Goal: Task Accomplishment & Management: Manage account settings

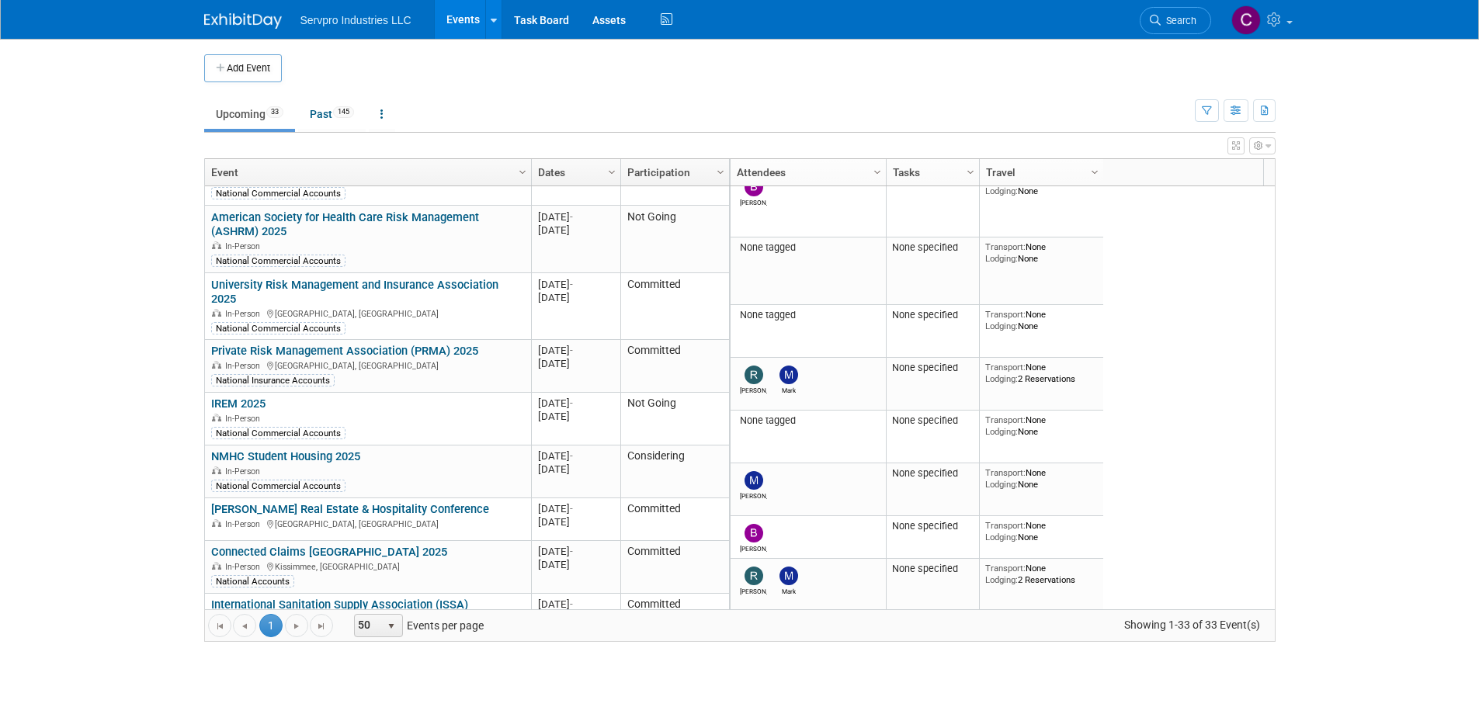
scroll to position [658, 0]
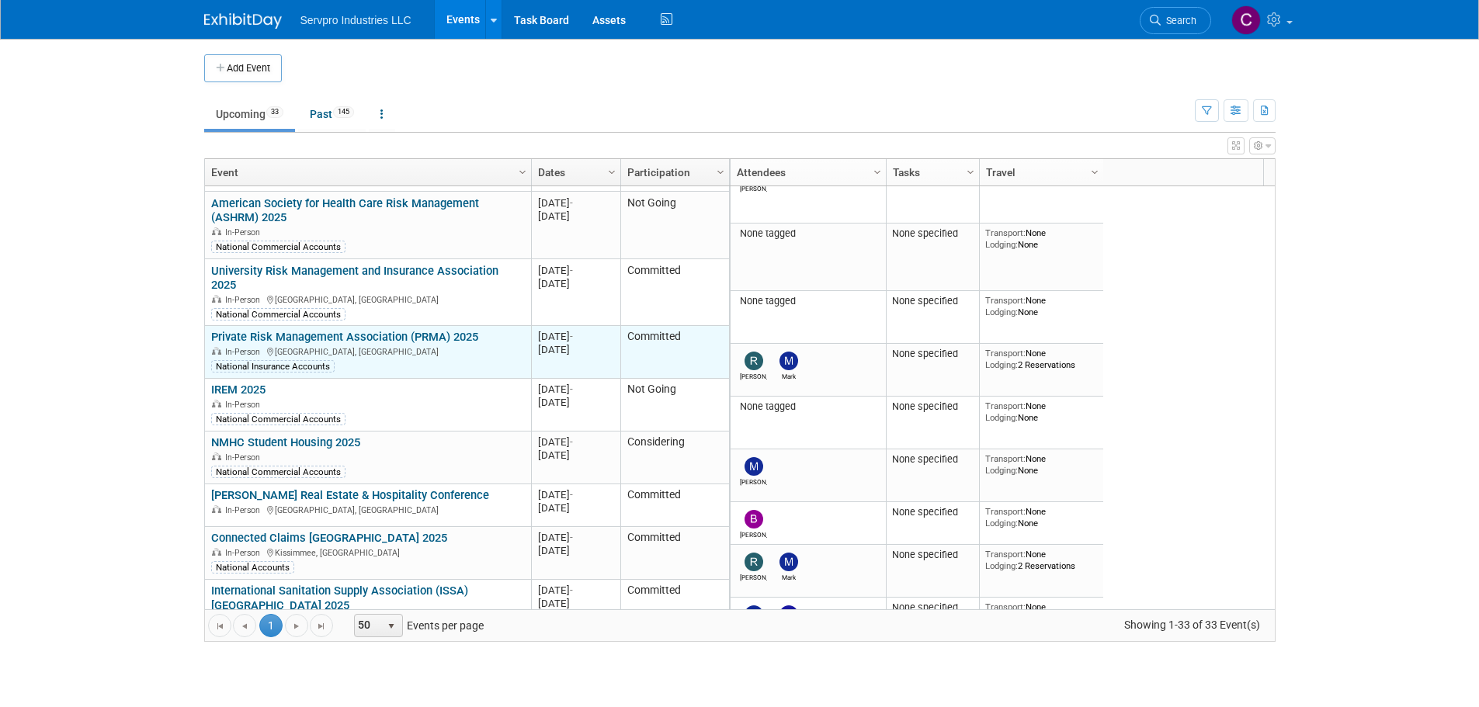
click at [441, 330] on link "Private Risk Management Association (PRMA) 2025" at bounding box center [344, 337] width 267 height 14
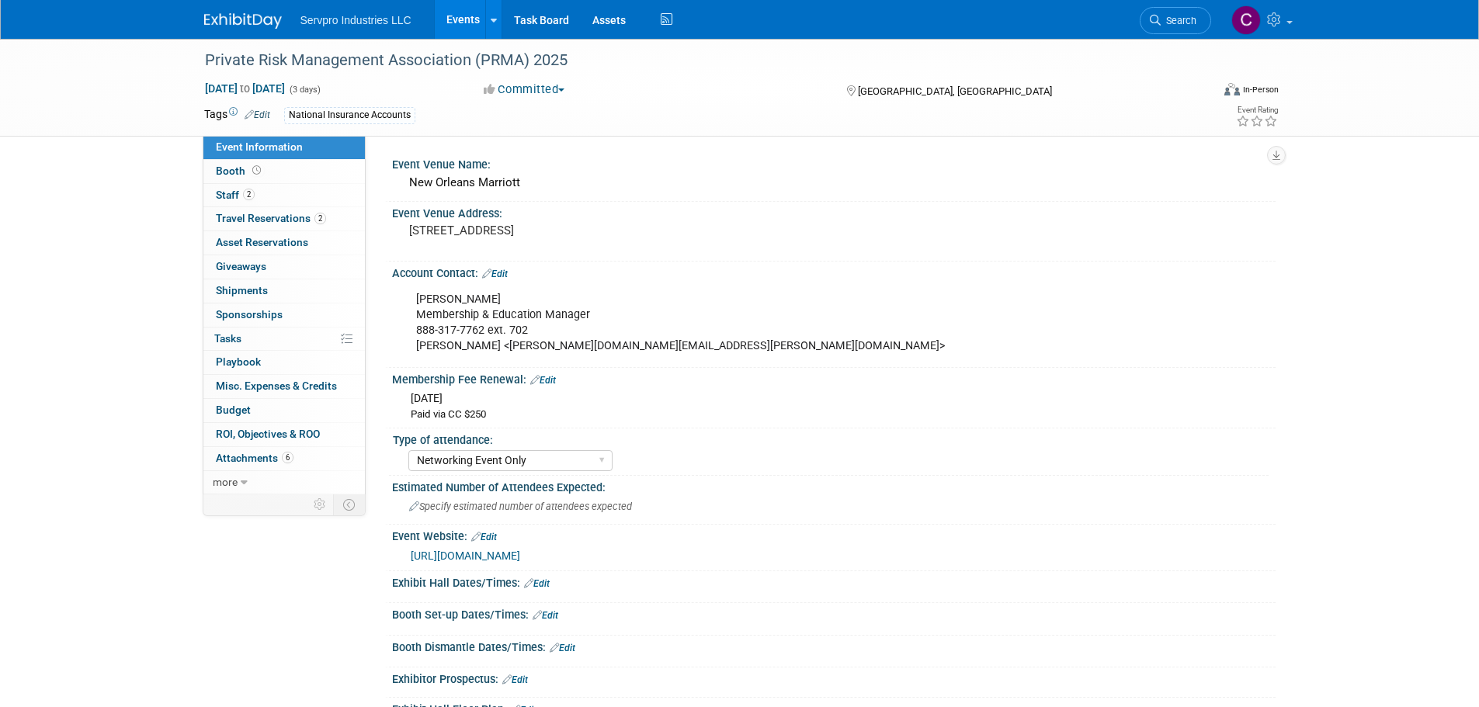
select select "Networking Event Only"
click at [253, 212] on span "Travel Reservations 2" at bounding box center [271, 218] width 110 height 12
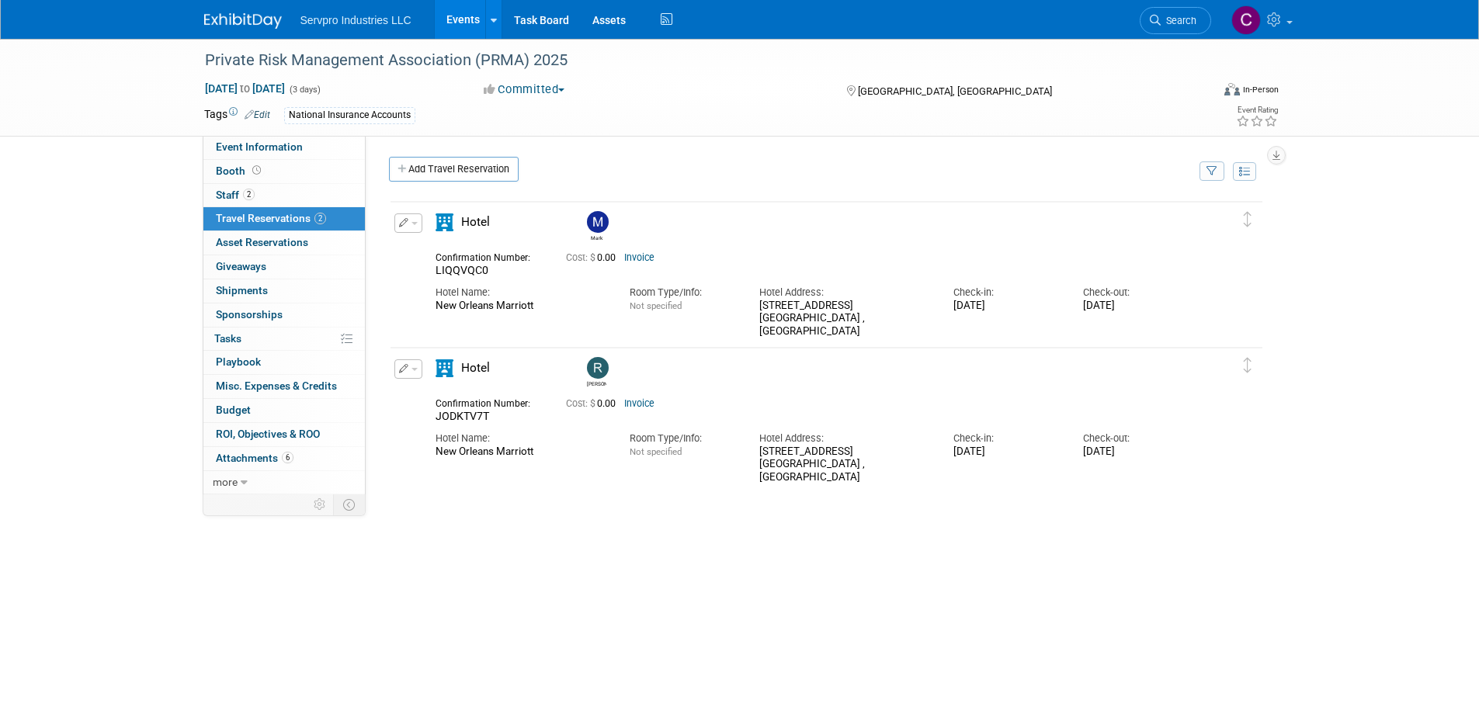
click at [470, 18] on link "Events" at bounding box center [463, 19] width 57 height 39
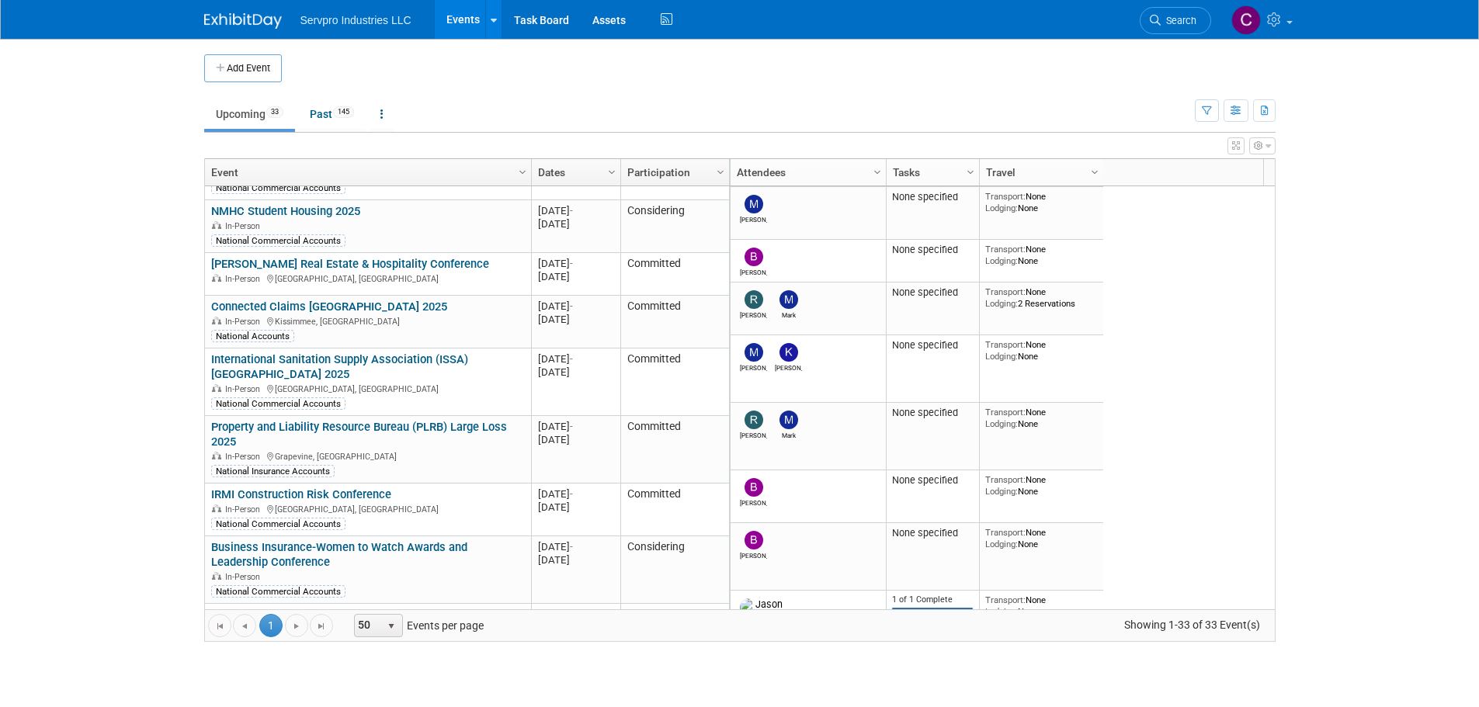
scroll to position [921, 0]
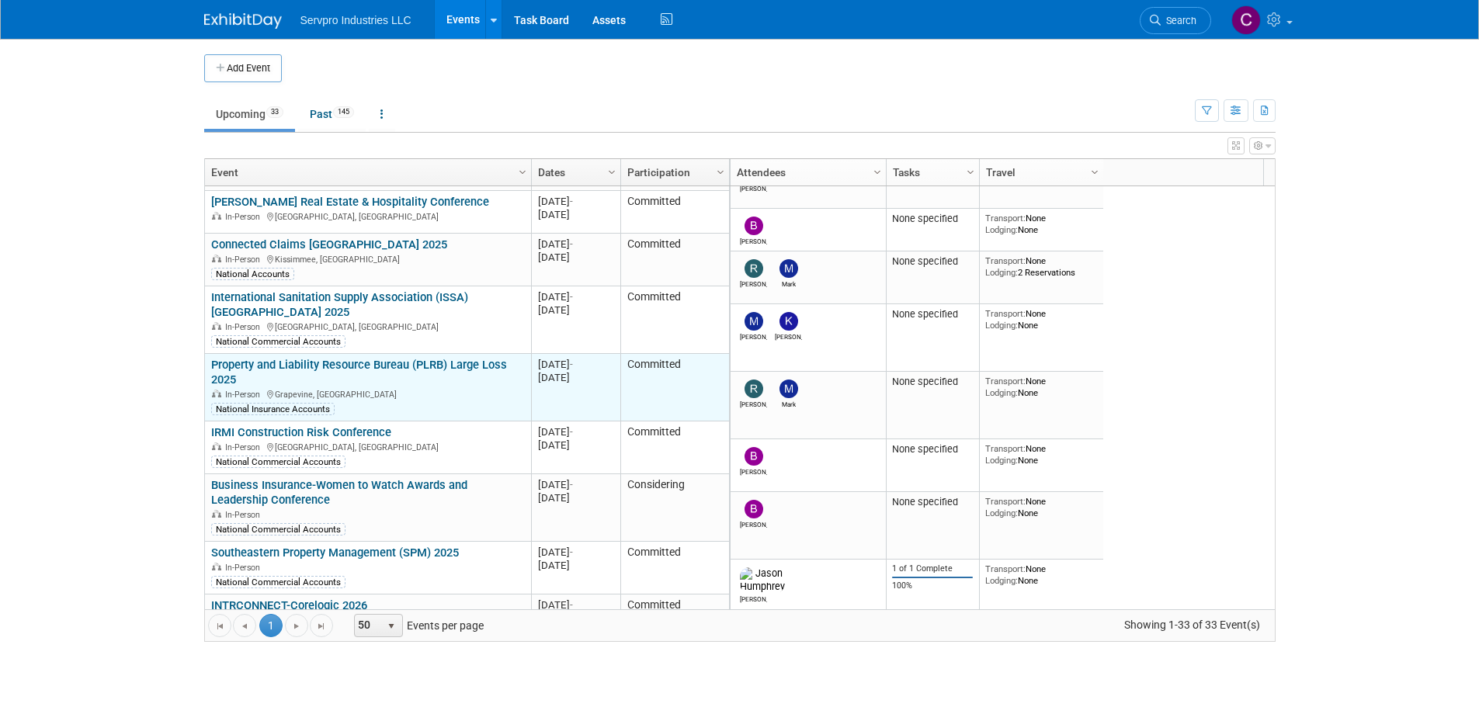
click at [401, 358] on link "Property and Liability Resource Bureau (PLRB) Large Loss 2025" at bounding box center [359, 372] width 296 height 29
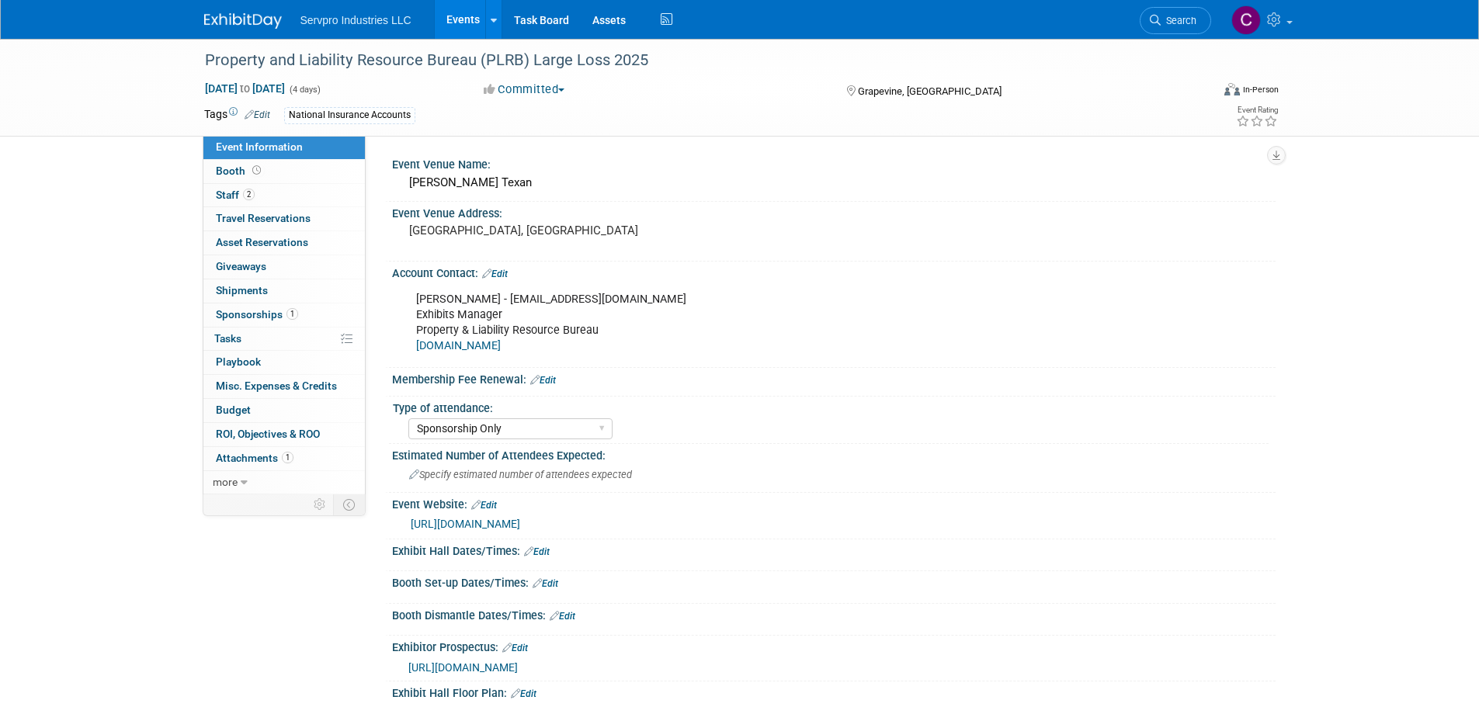
select select "Sponsorship Only"
click at [279, 218] on span "Travel Reservations 0" at bounding box center [263, 218] width 95 height 12
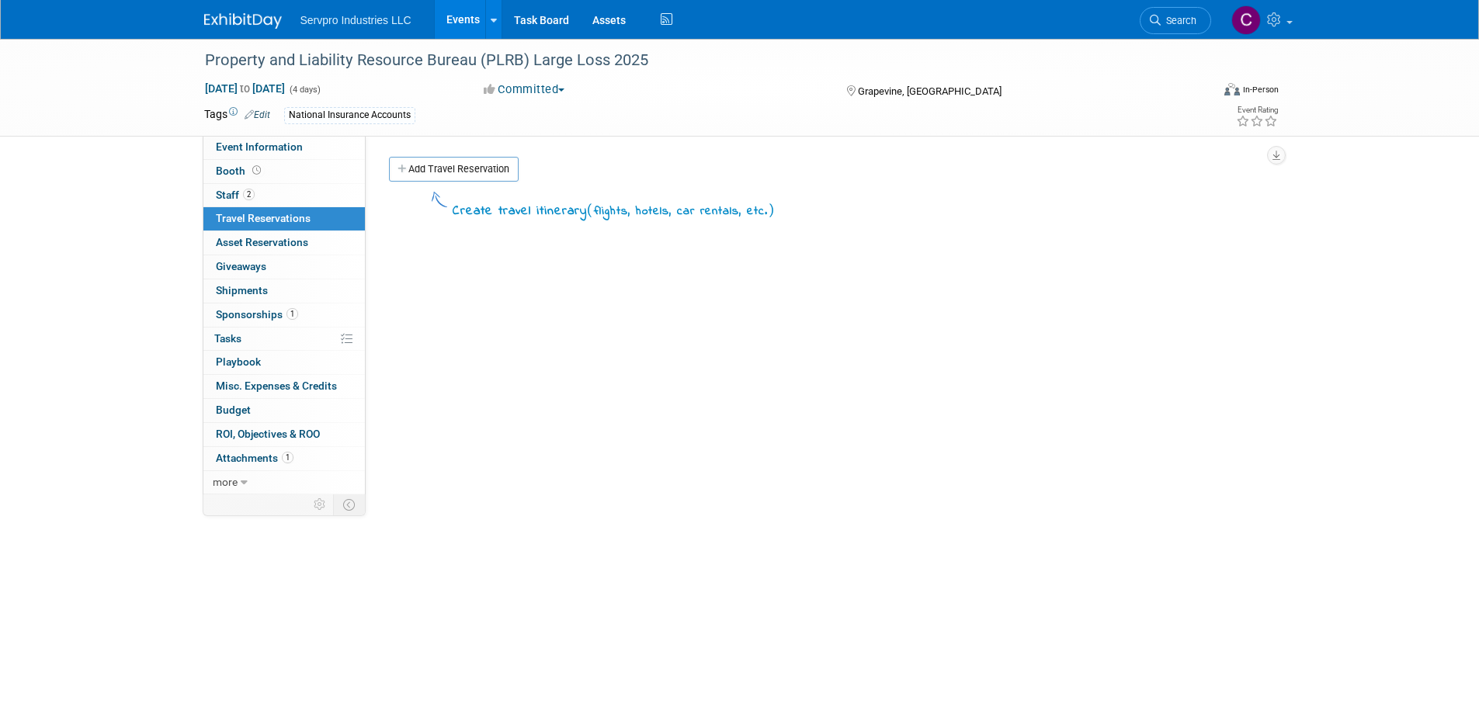
click at [464, 21] on link "Events" at bounding box center [463, 19] width 57 height 39
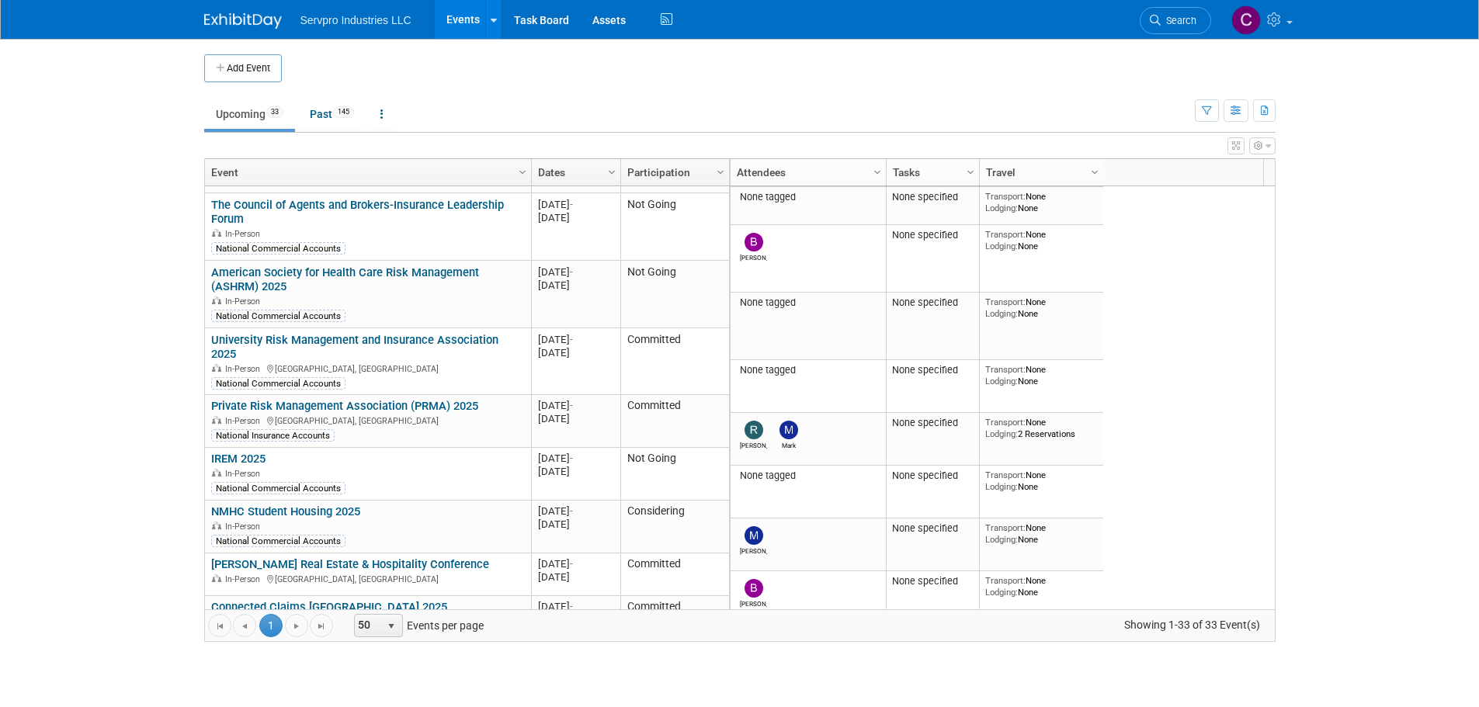
scroll to position [668, 0]
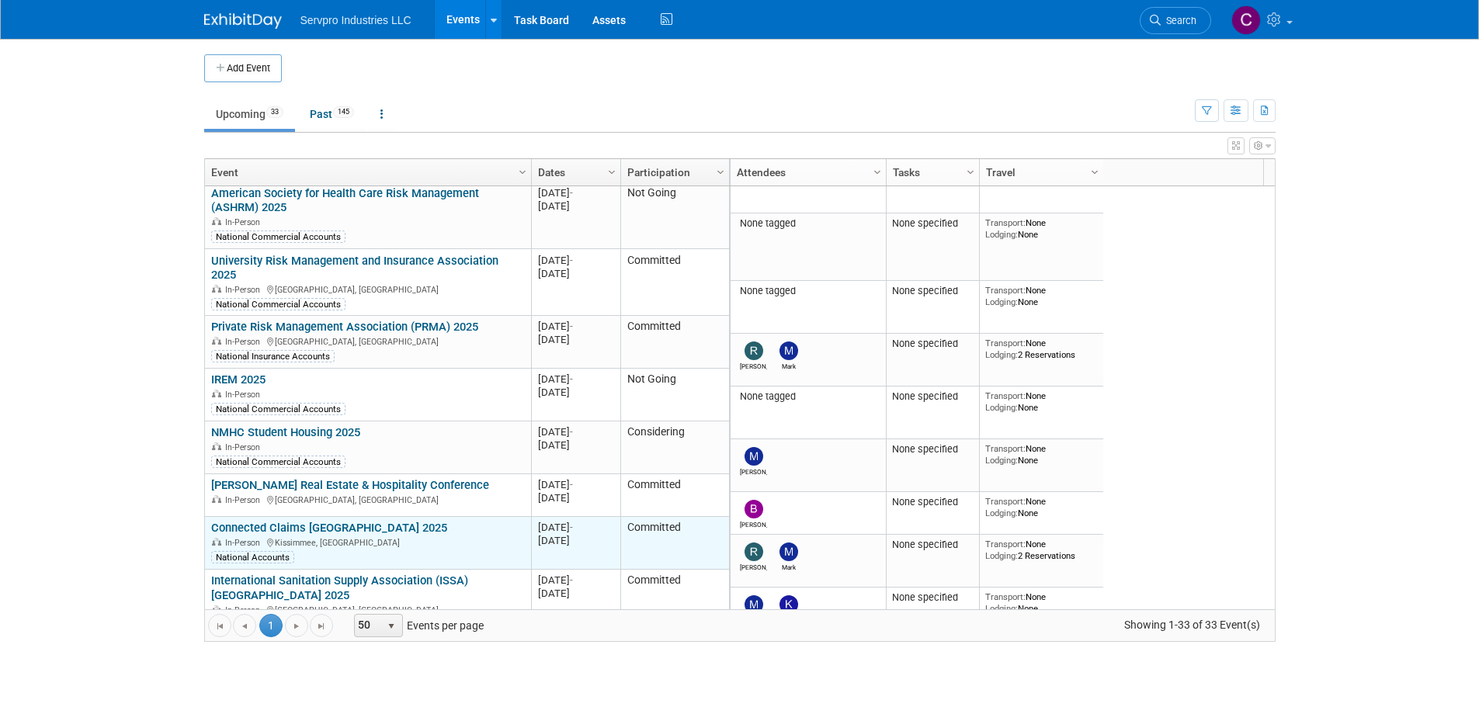
click at [295, 521] on link "Connected Claims [GEOGRAPHIC_DATA] 2025" at bounding box center [329, 528] width 236 height 14
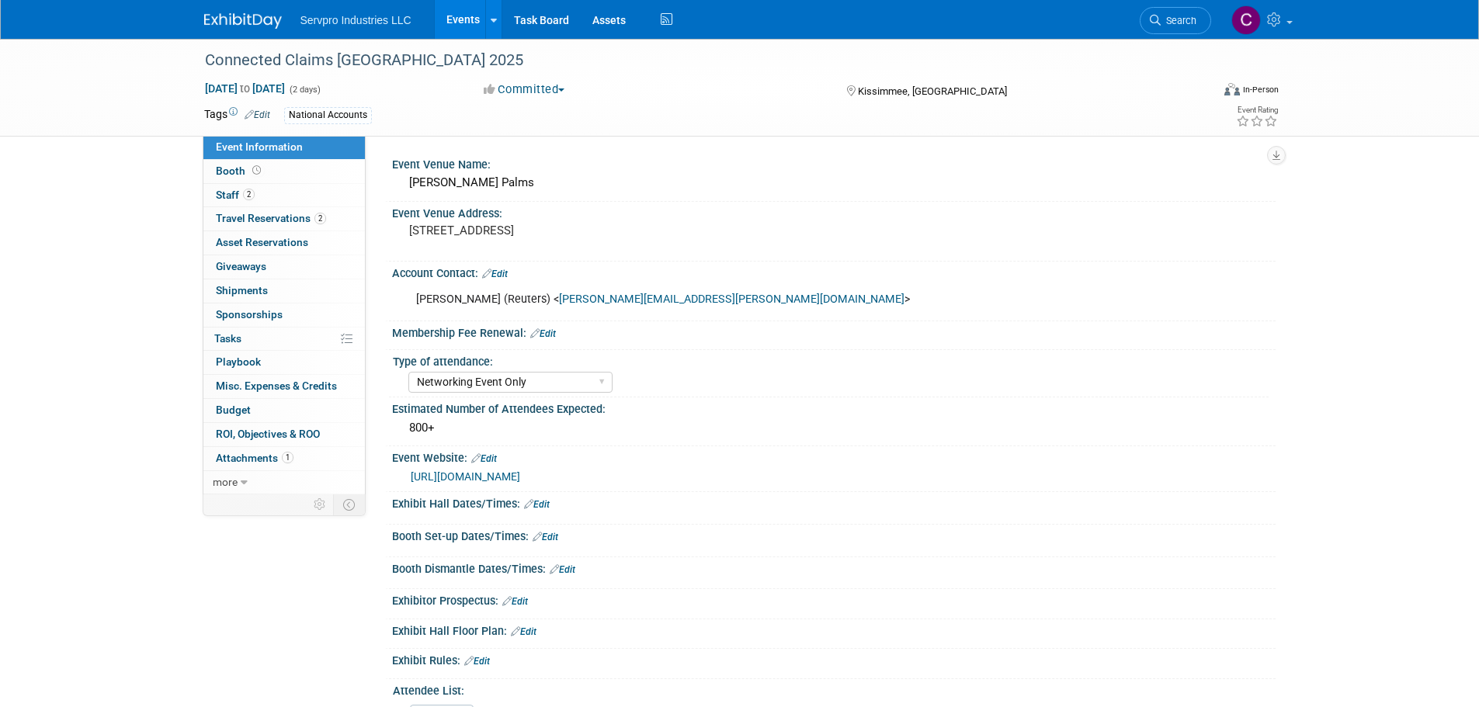
select select "Networking Event Only"
click at [258, 222] on span "Travel Reservations 2" at bounding box center [271, 218] width 110 height 12
